Goal: Navigation & Orientation: Find specific page/section

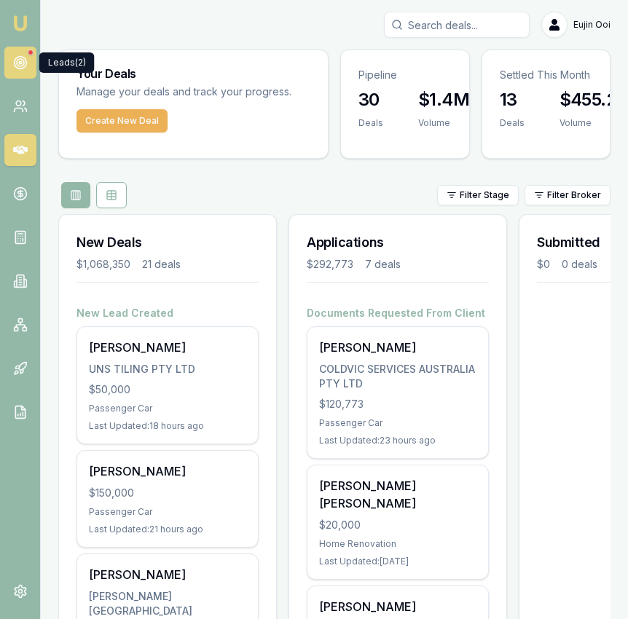
click at [7, 66] on link at bounding box center [20, 63] width 32 height 32
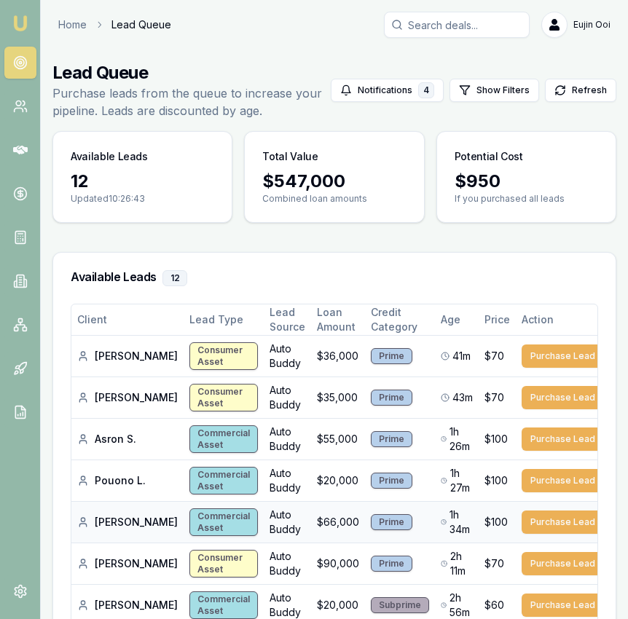
click at [108, 530] on div "Cameron A." at bounding box center [127, 522] width 101 height 15
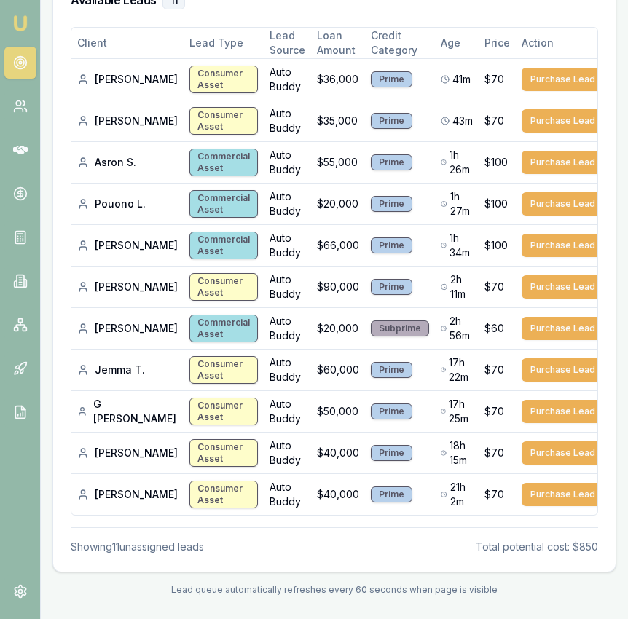
scroll to position [277, 0]
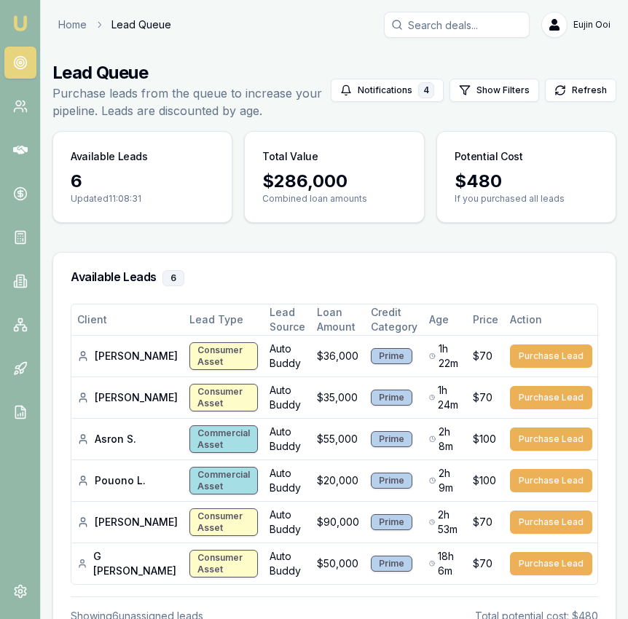
scroll to position [69, 0]
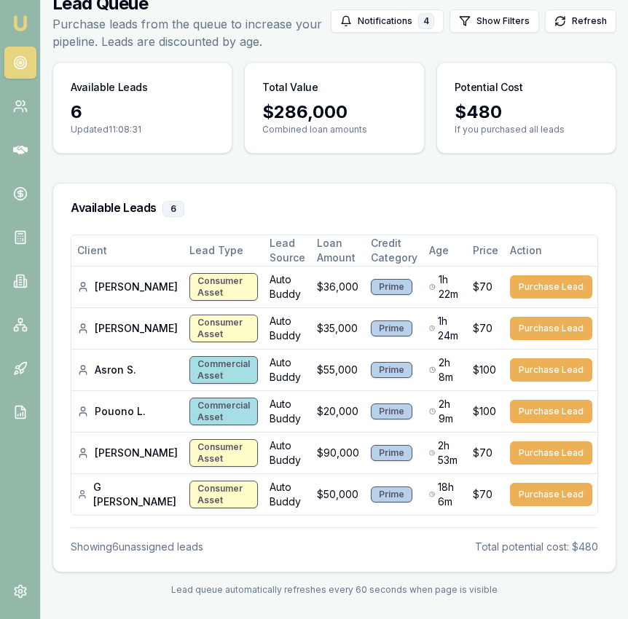
click at [26, 67] on icon at bounding box center [20, 62] width 15 height 15
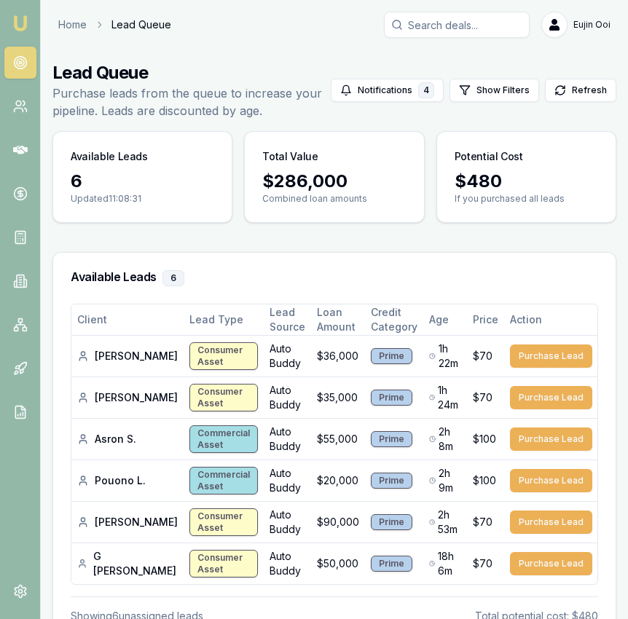
click at [26, 27] on img at bounding box center [20, 23] width 17 height 17
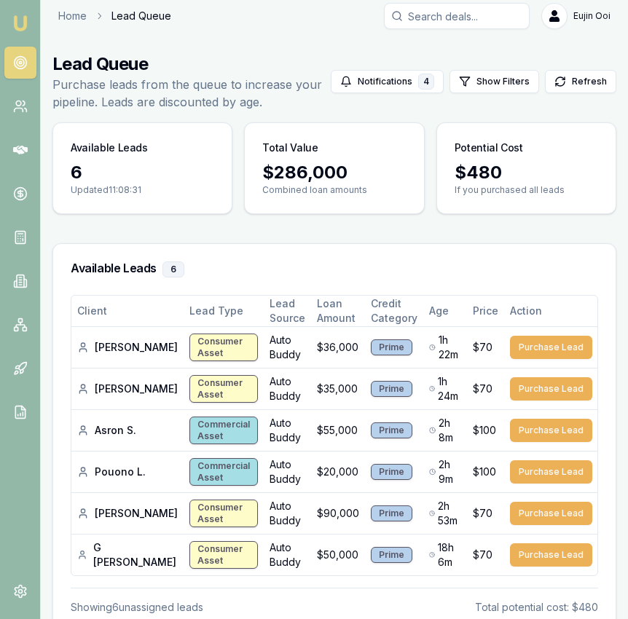
scroll to position [9, 0]
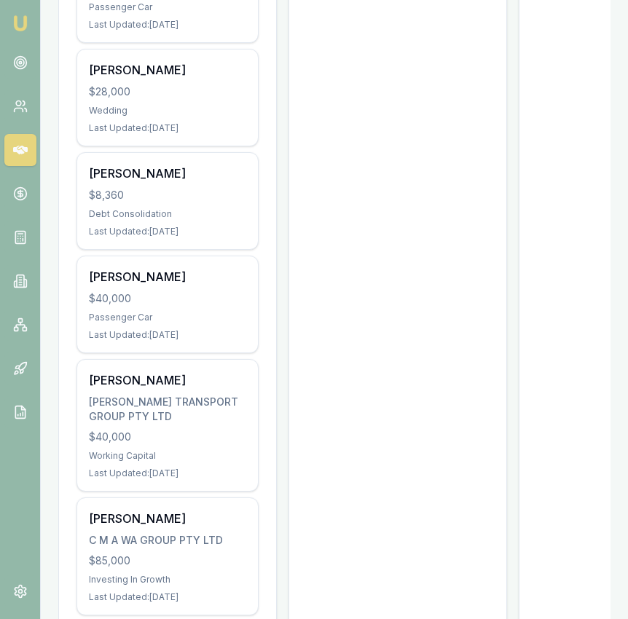
scroll to position [2027, 0]
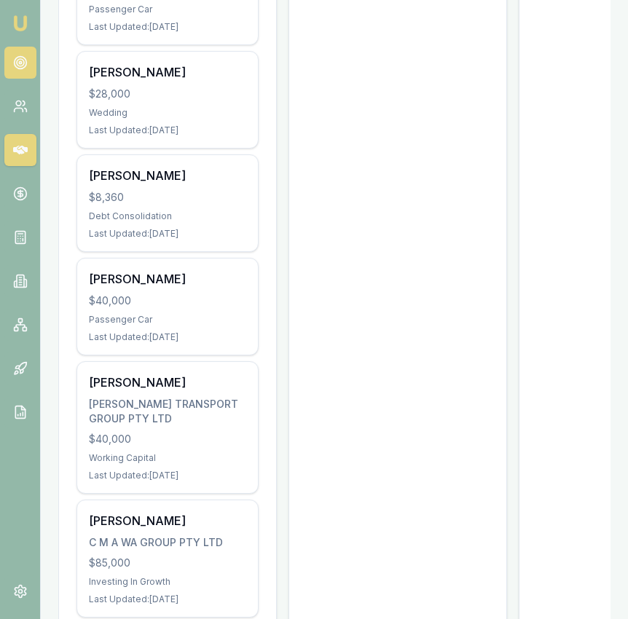
click at [17, 59] on circle at bounding box center [20, 62] width 7 height 7
